Goal: Task Accomplishment & Management: Use online tool/utility

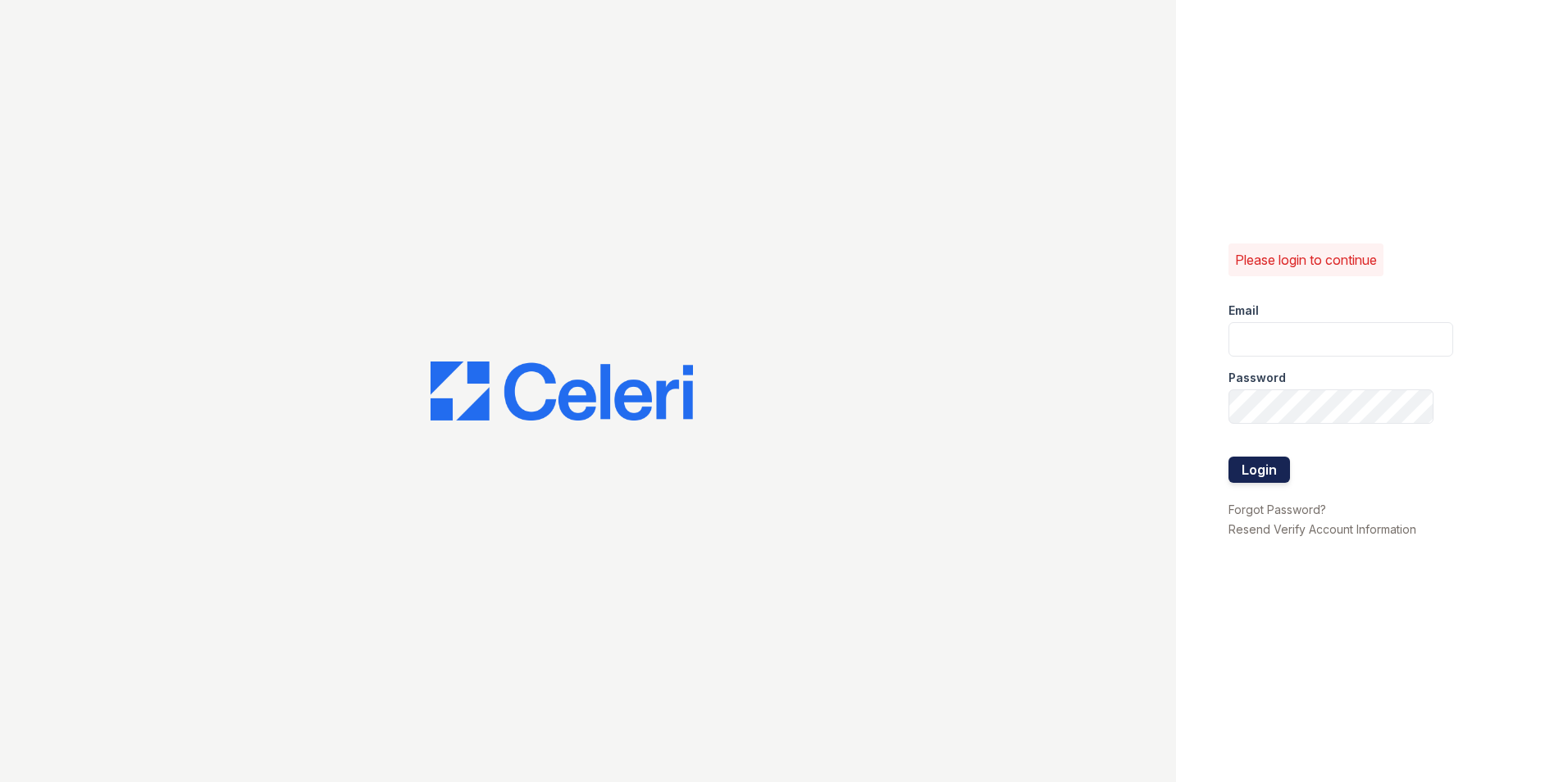
type input "[DOMAIN_NAME][EMAIL_ADDRESS][DOMAIN_NAME]"
click at [1246, 468] on button "Login" at bounding box center [1259, 470] width 62 height 26
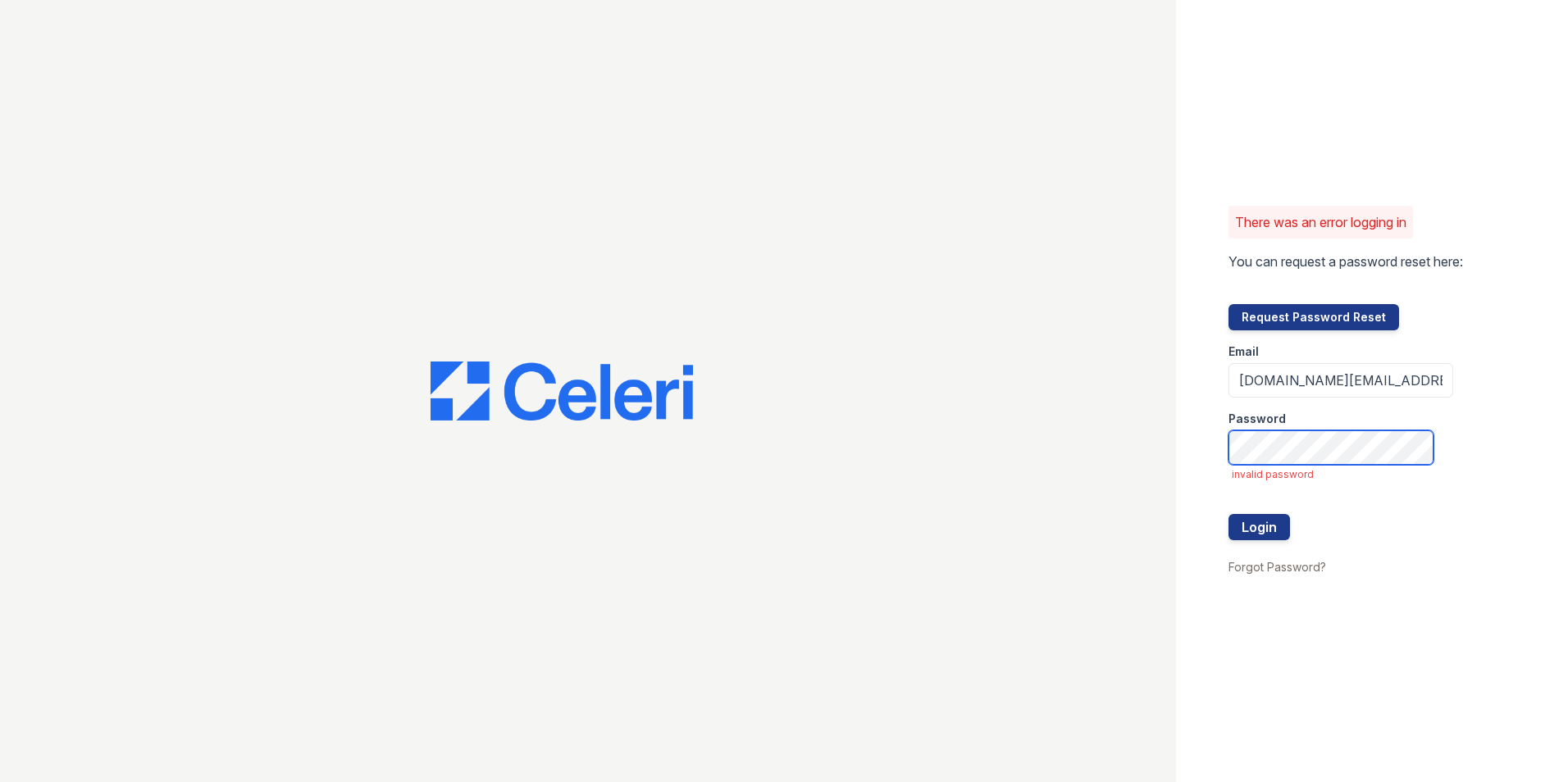
click at [1228, 514] on button "Login" at bounding box center [1259, 528] width 62 height 26
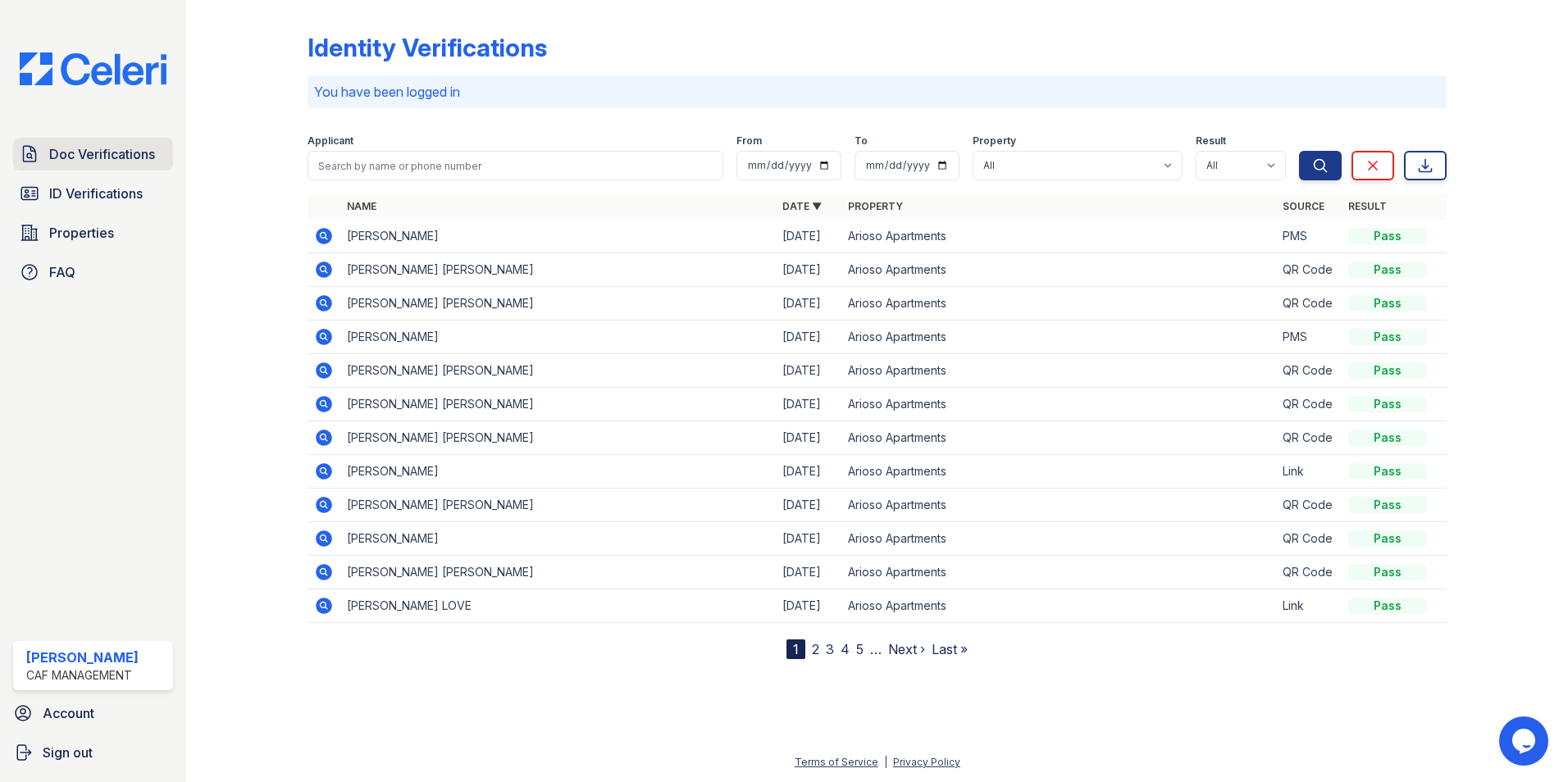
click at [90, 167] on link "Doc Verifications" at bounding box center [93, 153] width 160 height 33
